Goal: Complete application form: Complete application form

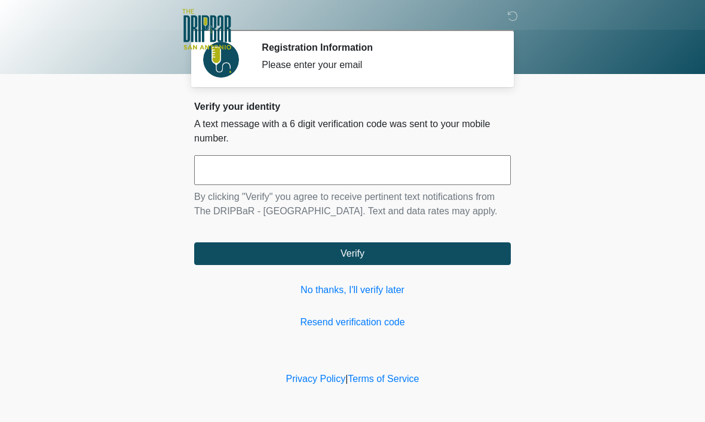
scroll to position [1, 0]
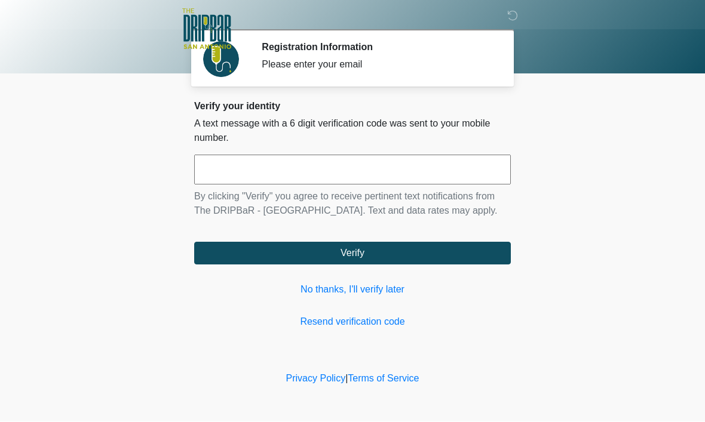
click at [344, 157] on input "text" at bounding box center [352, 170] width 316 height 30
type input "******"
click at [452, 265] on button "Verify" at bounding box center [352, 253] width 316 height 23
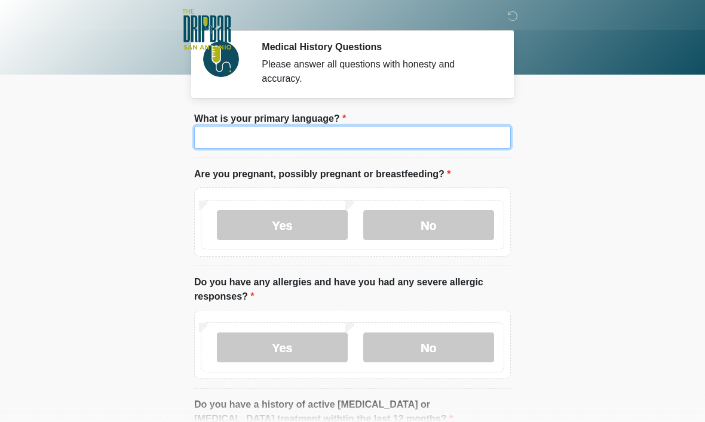
click at [447, 137] on input "What is your primary language?" at bounding box center [352, 137] width 316 height 23
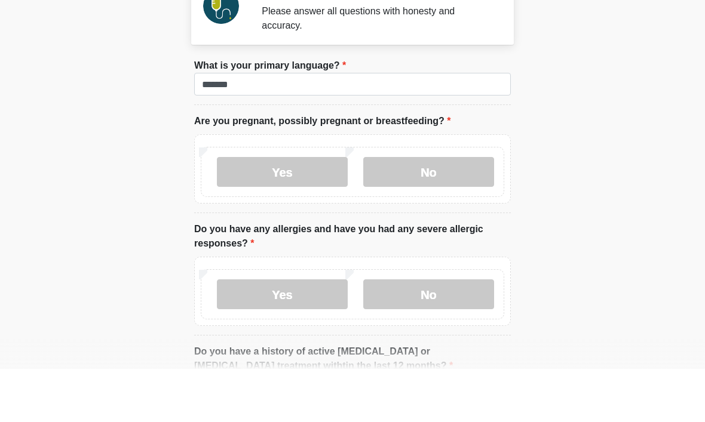
scroll to position [53, 0]
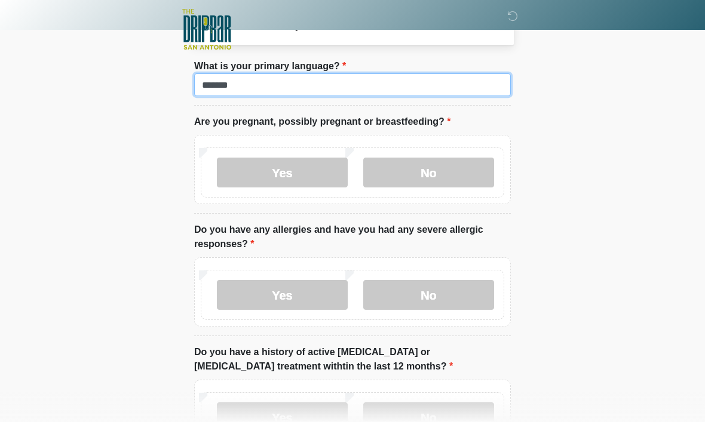
type input "*******"
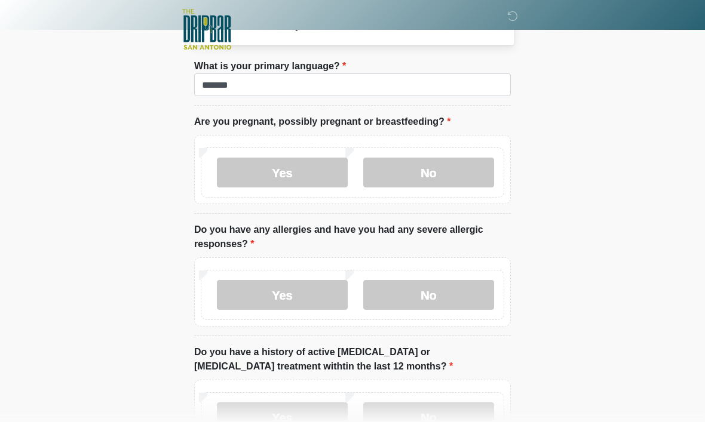
click at [436, 170] on label "No" at bounding box center [428, 173] width 131 height 30
click at [311, 299] on label "Yes" at bounding box center [282, 295] width 131 height 30
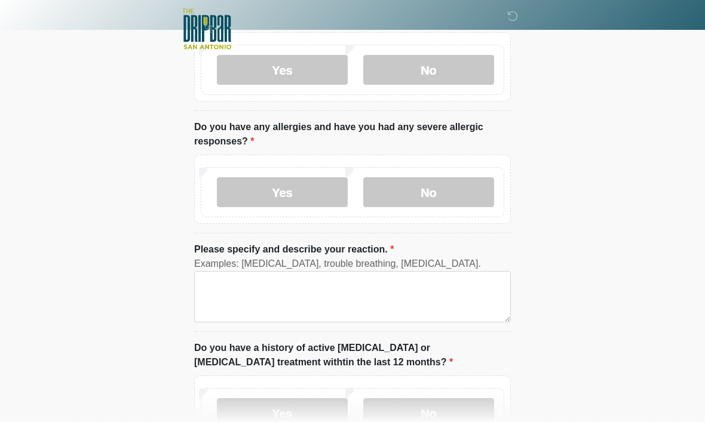
scroll to position [156, 0]
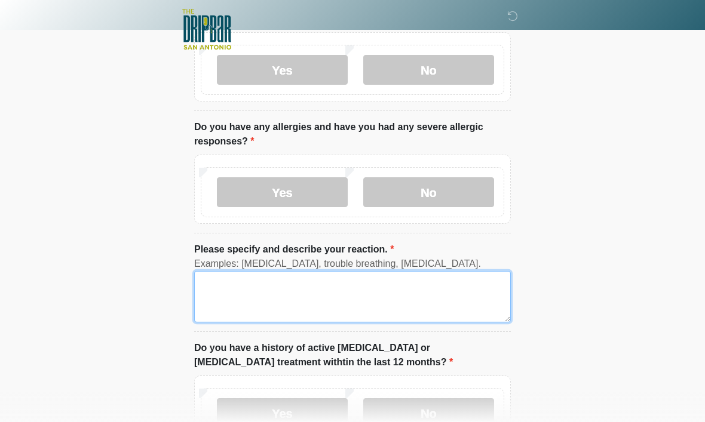
click at [463, 296] on textarea "Please specify and describe your reaction." at bounding box center [352, 296] width 316 height 51
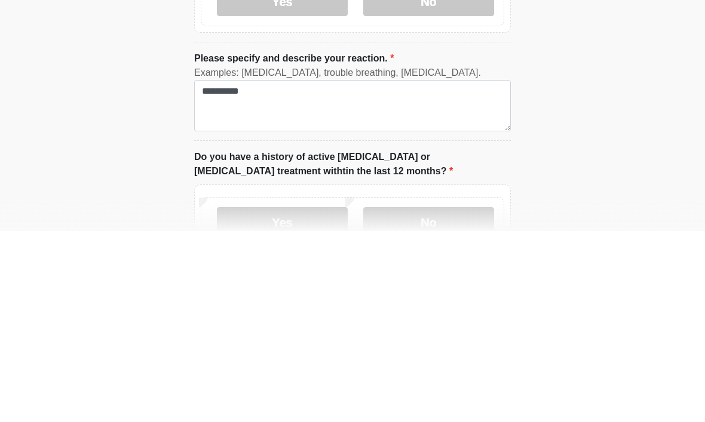
scroll to position [347, 0]
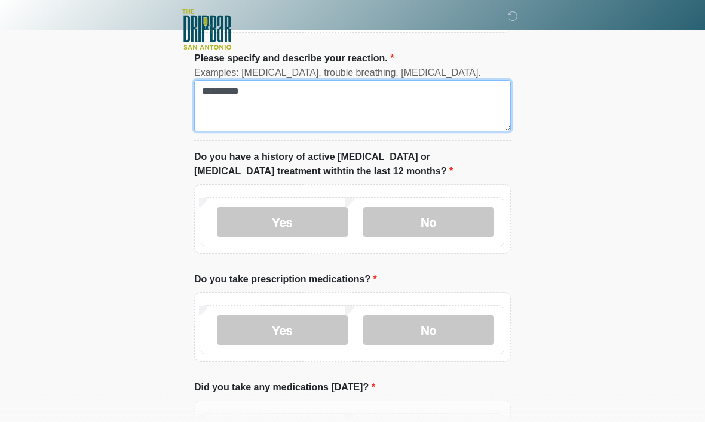
type textarea "**********"
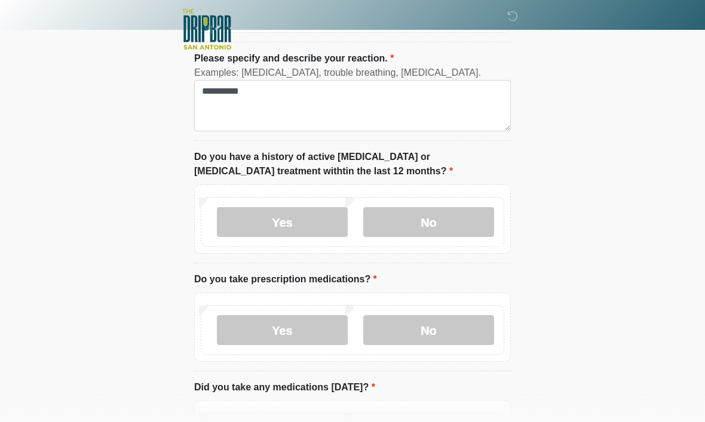
click at [462, 214] on label "No" at bounding box center [428, 222] width 131 height 30
click at [339, 331] on label "Yes" at bounding box center [282, 330] width 131 height 30
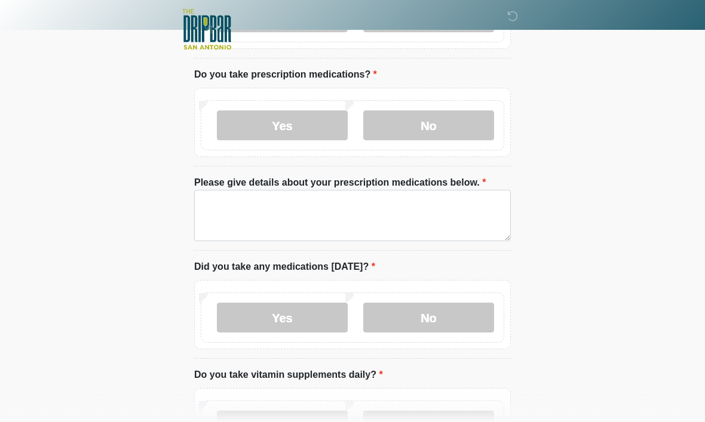
scroll to position [559, 0]
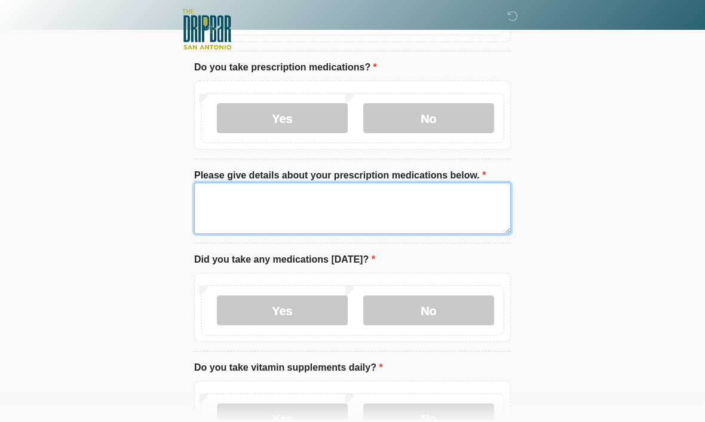
click at [441, 205] on textarea "Please give details about your prescription medications below." at bounding box center [352, 208] width 316 height 51
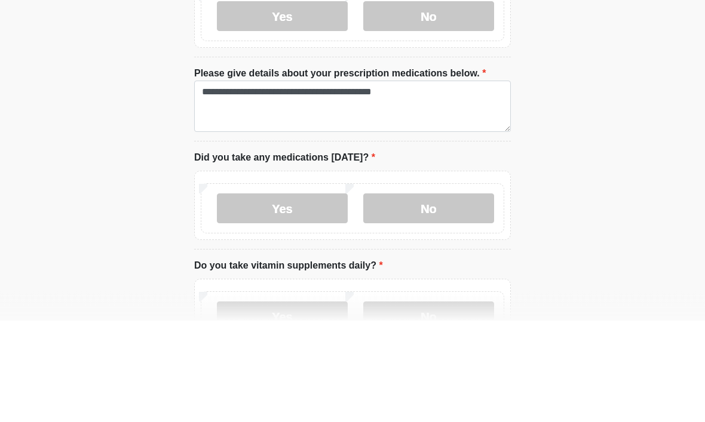
scroll to position [661, 0]
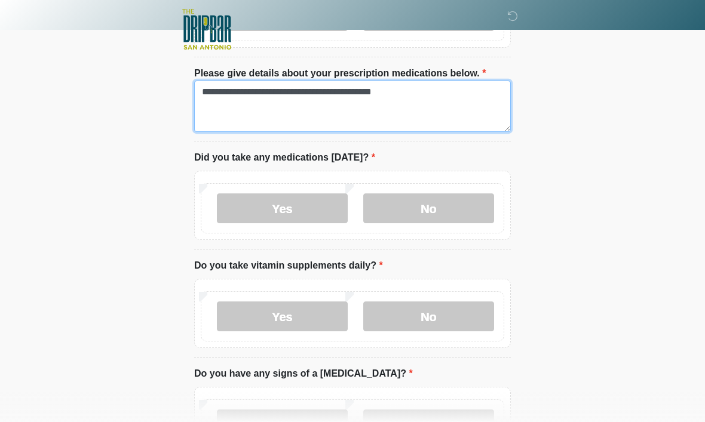
type textarea "**********"
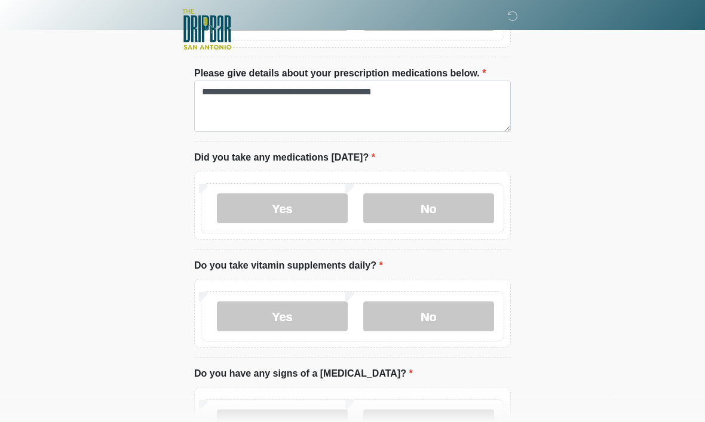
click at [297, 205] on label "Yes" at bounding box center [282, 208] width 131 height 30
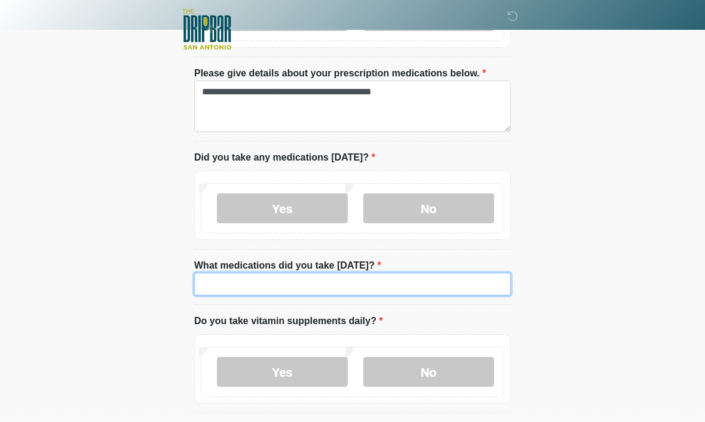
click at [429, 282] on input "What medications did you take today?" at bounding box center [352, 284] width 316 height 23
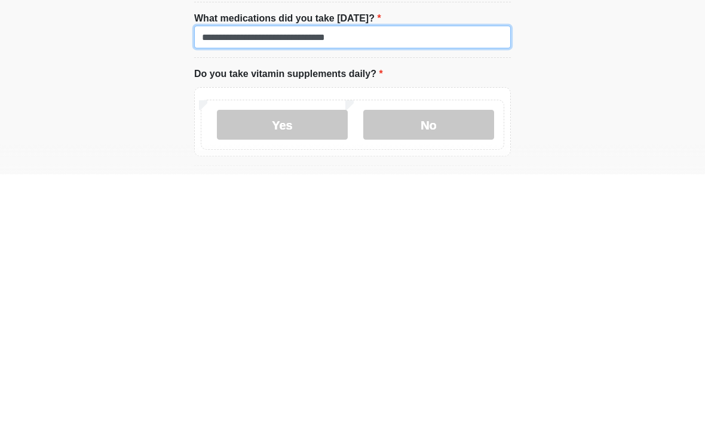
type input "**********"
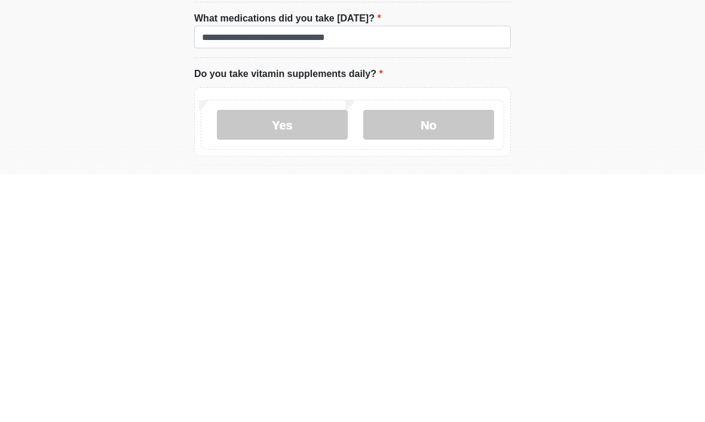
click at [439, 358] on label "No" at bounding box center [428, 373] width 131 height 30
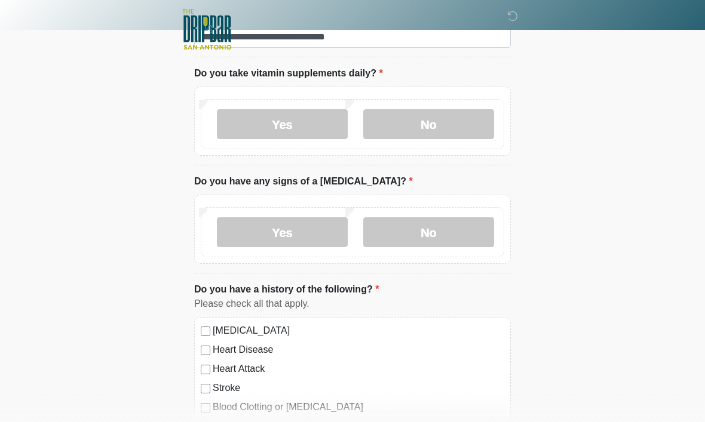
click at [459, 226] on label "No" at bounding box center [428, 232] width 131 height 30
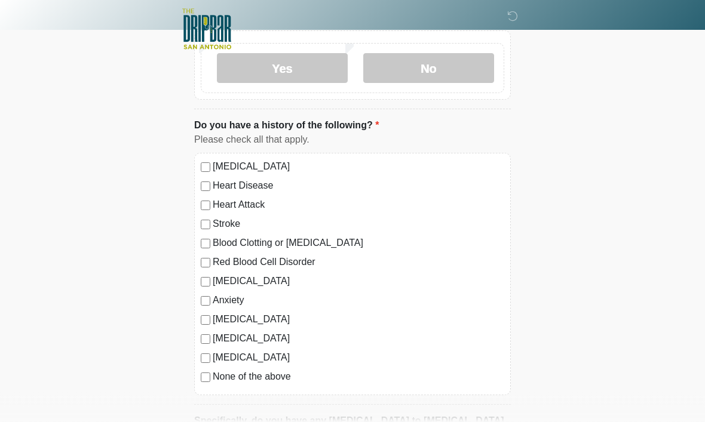
scroll to position [1075, 0]
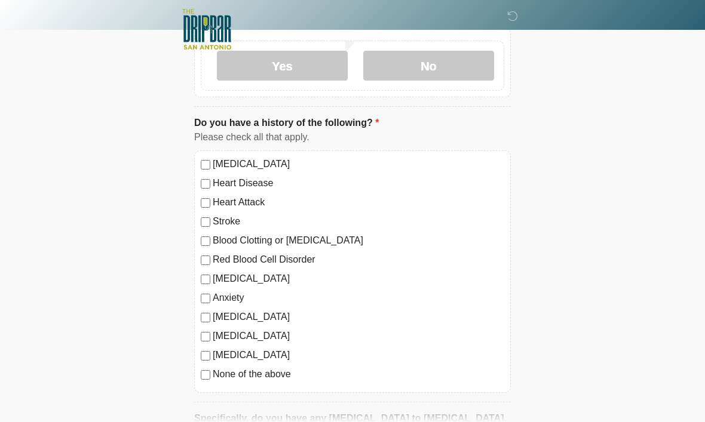
click at [273, 373] on label "None of the above" at bounding box center [358, 374] width 291 height 14
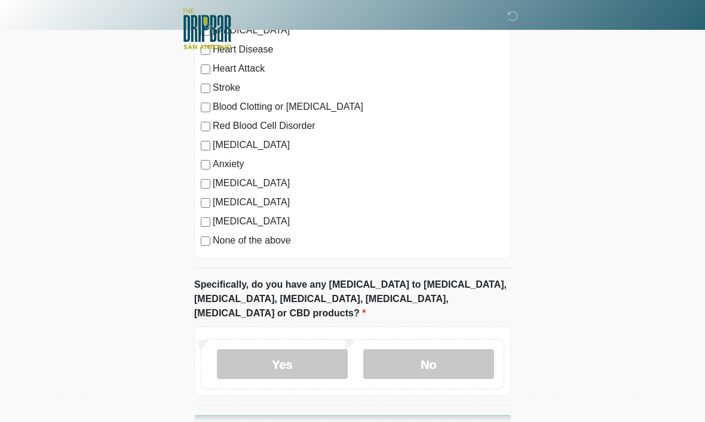
scroll to position [1231, 0]
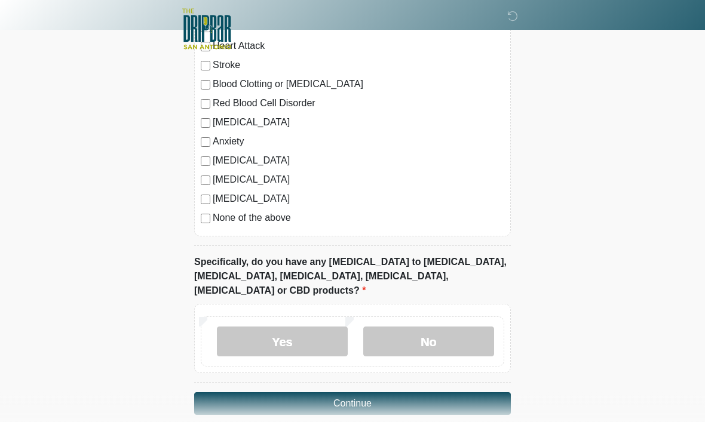
click at [450, 328] on label "No" at bounding box center [428, 342] width 131 height 30
click at [476, 393] on button "Continue" at bounding box center [352, 404] width 316 height 23
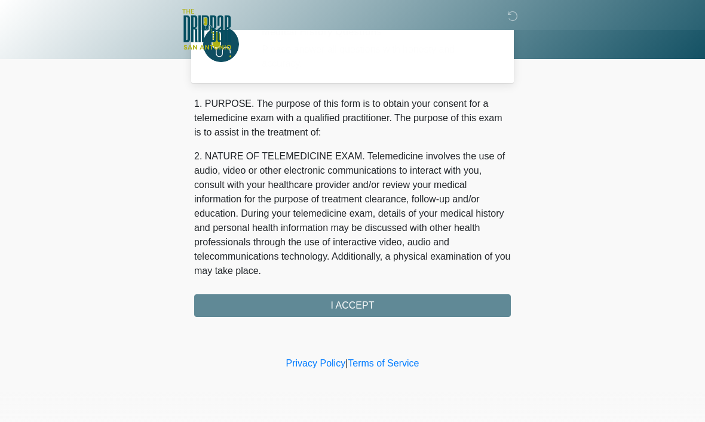
scroll to position [0, 0]
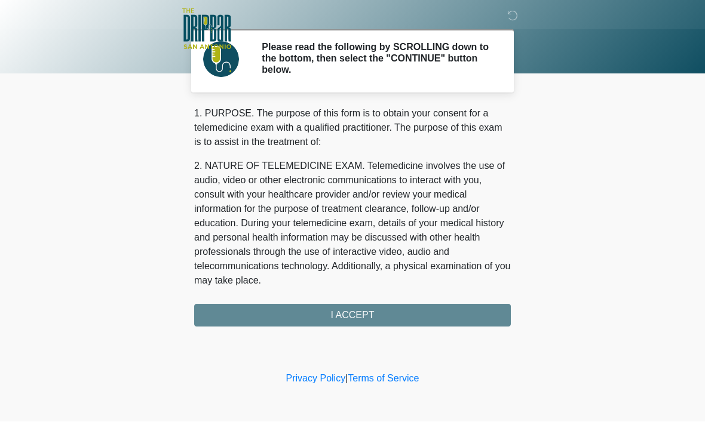
click at [451, 316] on div "1. PURPOSE. The purpose of this form is to obtain your consent for a telemedici…" at bounding box center [352, 217] width 316 height 220
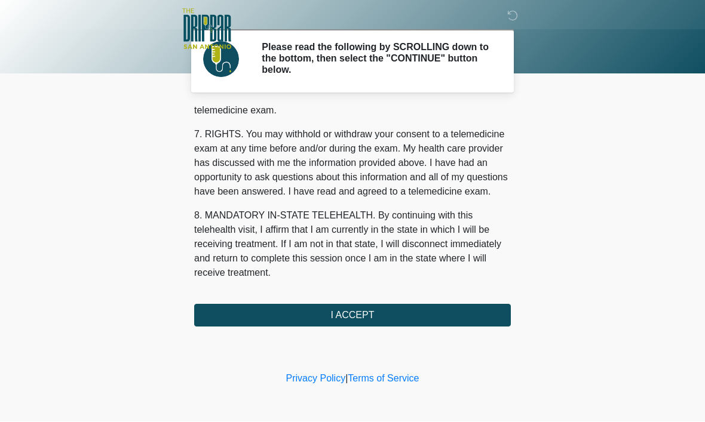
scroll to position [538, 0]
click at [393, 315] on button "I ACCEPT" at bounding box center [352, 316] width 316 height 23
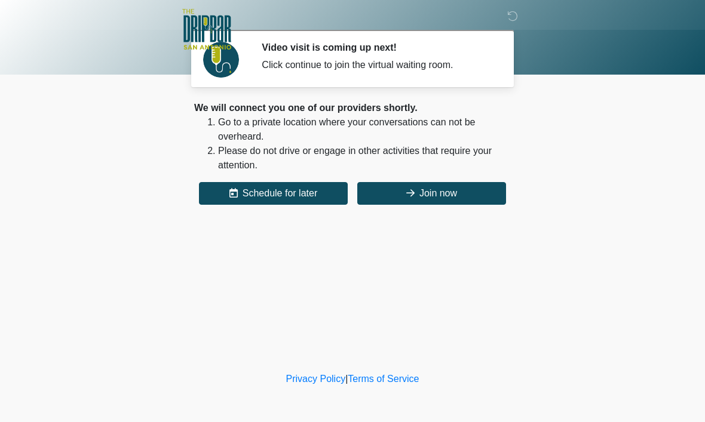
click at [465, 192] on button "Join now" at bounding box center [431, 193] width 149 height 23
